Goal: Task Accomplishment & Management: Manage account settings

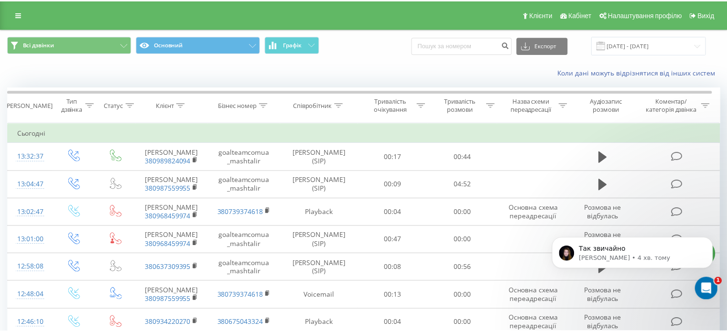
scroll to position [69, 0]
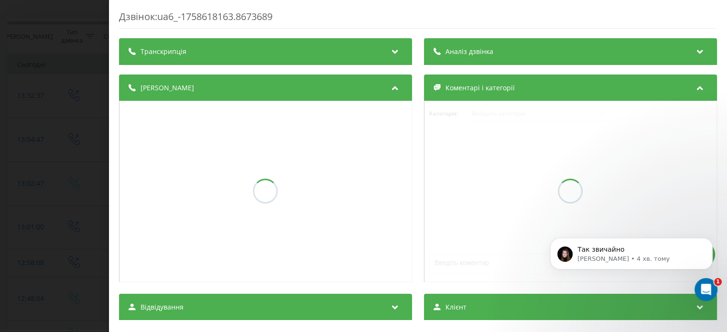
scroll to position [141, 0]
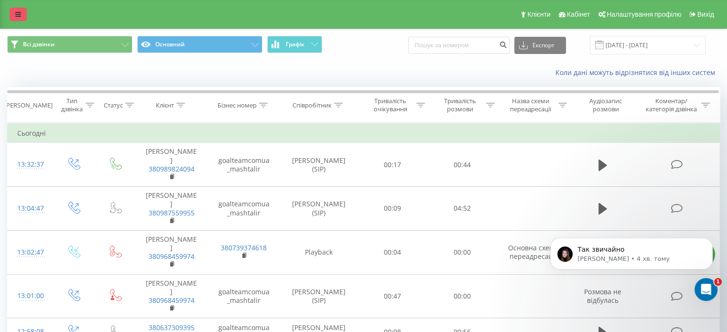
click at [18, 17] on icon at bounding box center [18, 14] width 6 height 7
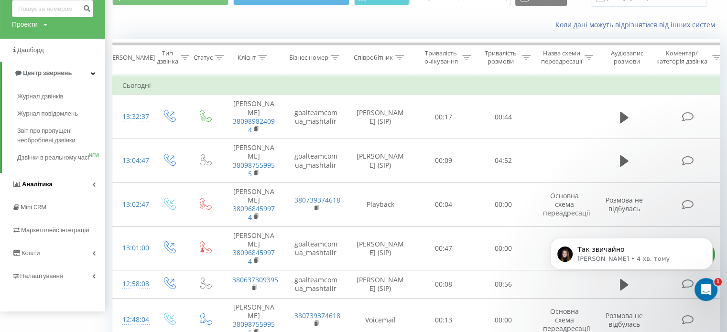
scroll to position [96, 0]
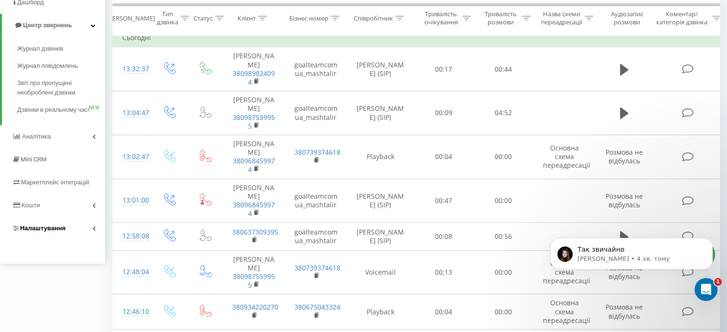
click at [55, 232] on span "Налаштування" at bounding box center [42, 228] width 45 height 7
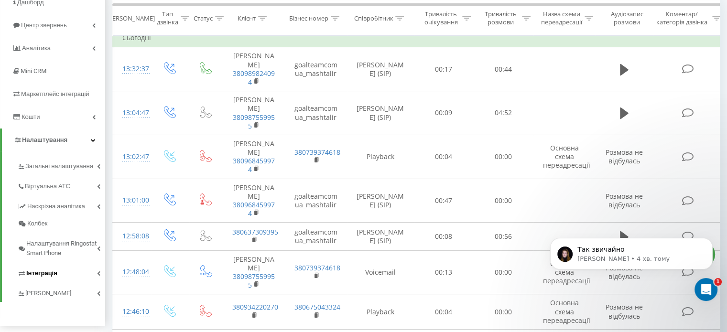
click at [46, 274] on span "Інтеграція" at bounding box center [41, 274] width 31 height 10
click at [48, 292] on span "Webhooks 2.0" at bounding box center [49, 290] width 39 height 10
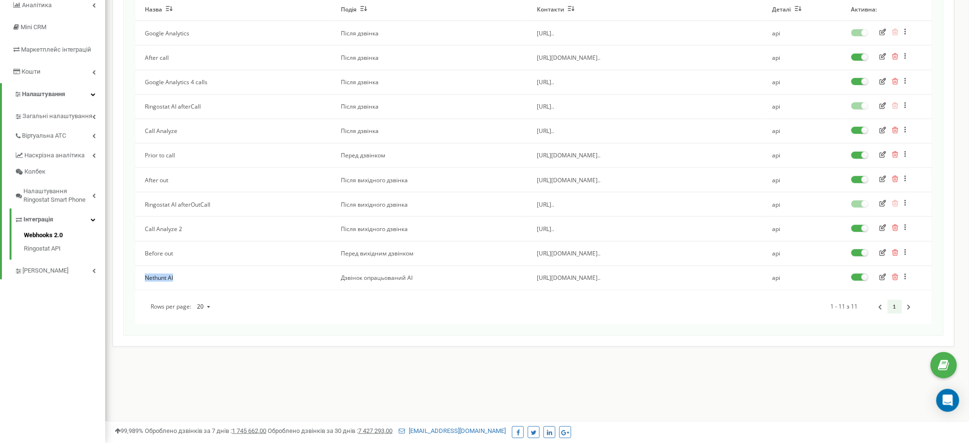
drag, startPoint x: 143, startPoint y: 279, endPoint x: 182, endPoint y: 276, distance: 38.4
click at [182, 276] on td "Nethunt AI" at bounding box center [233, 277] width 196 height 24
click at [885, 277] on icon "button" at bounding box center [883, 276] width 7 height 7
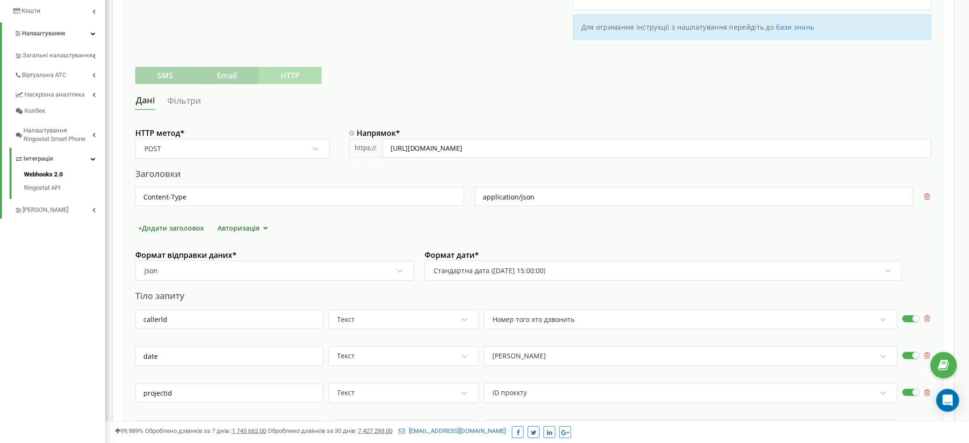
scroll to position [255, 0]
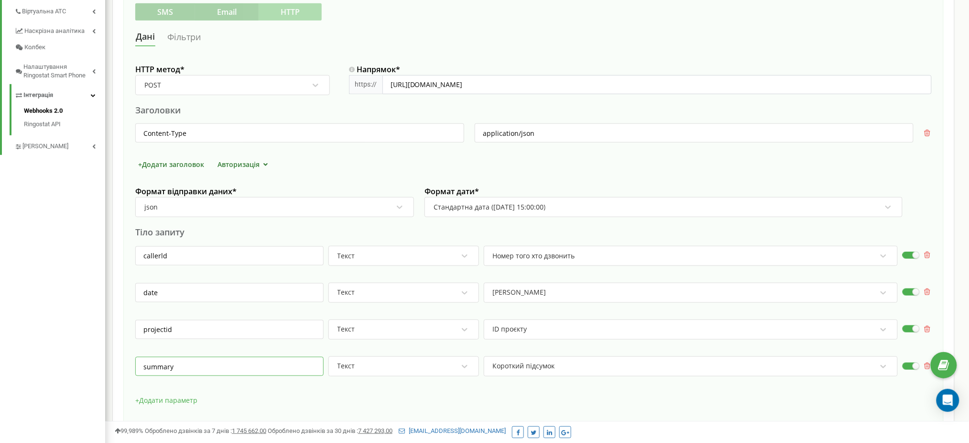
drag, startPoint x: 204, startPoint y: 367, endPoint x: 128, endPoint y: 363, distance: 75.6
click at [128, 364] on div "Назва * Nethunt AI Подія * Дзвінок опрацьований AI Активна: Сповіщення зовнішні…" at bounding box center [533, 143] width 820 height 617
